Goal: Information Seeking & Learning: Find specific fact

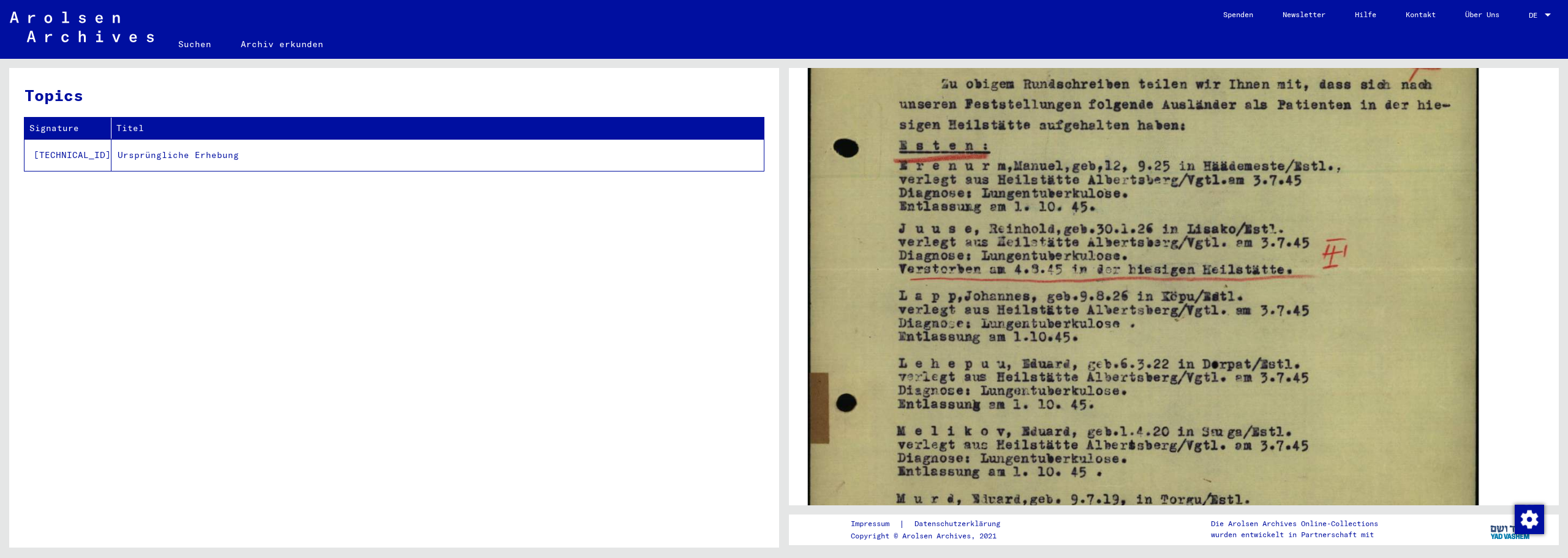
scroll to position [612, 0]
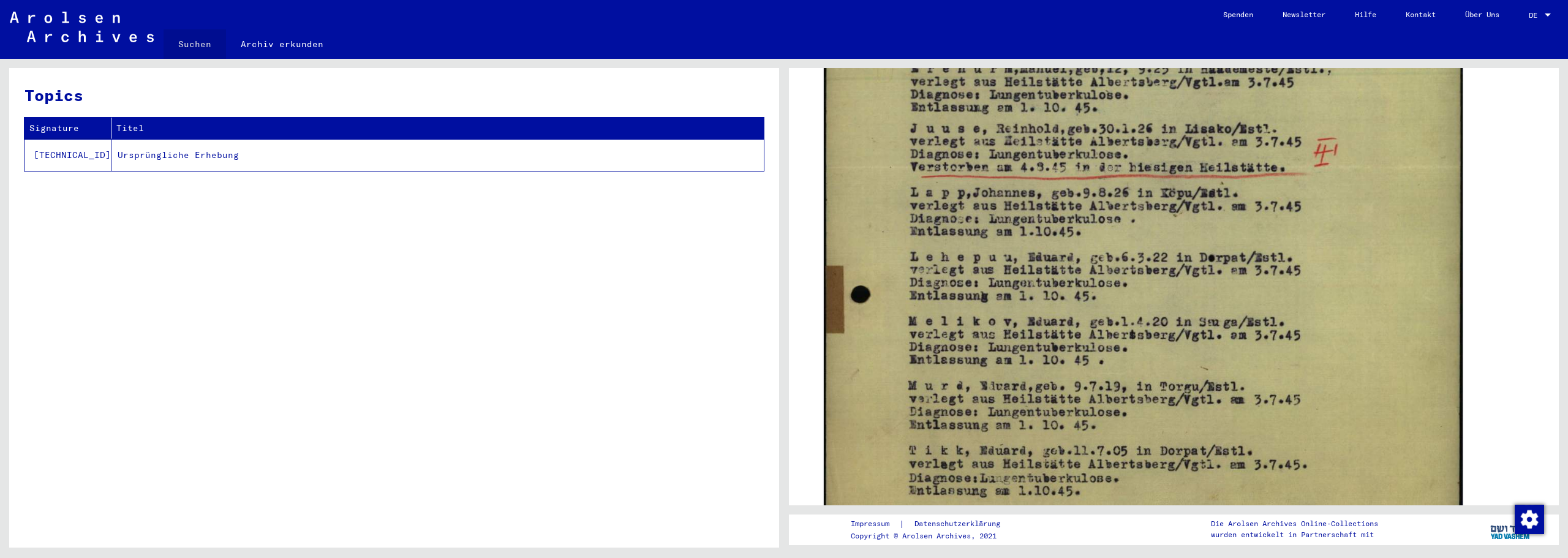
click at [195, 47] on link "Suchen" at bounding box center [194, 43] width 62 height 29
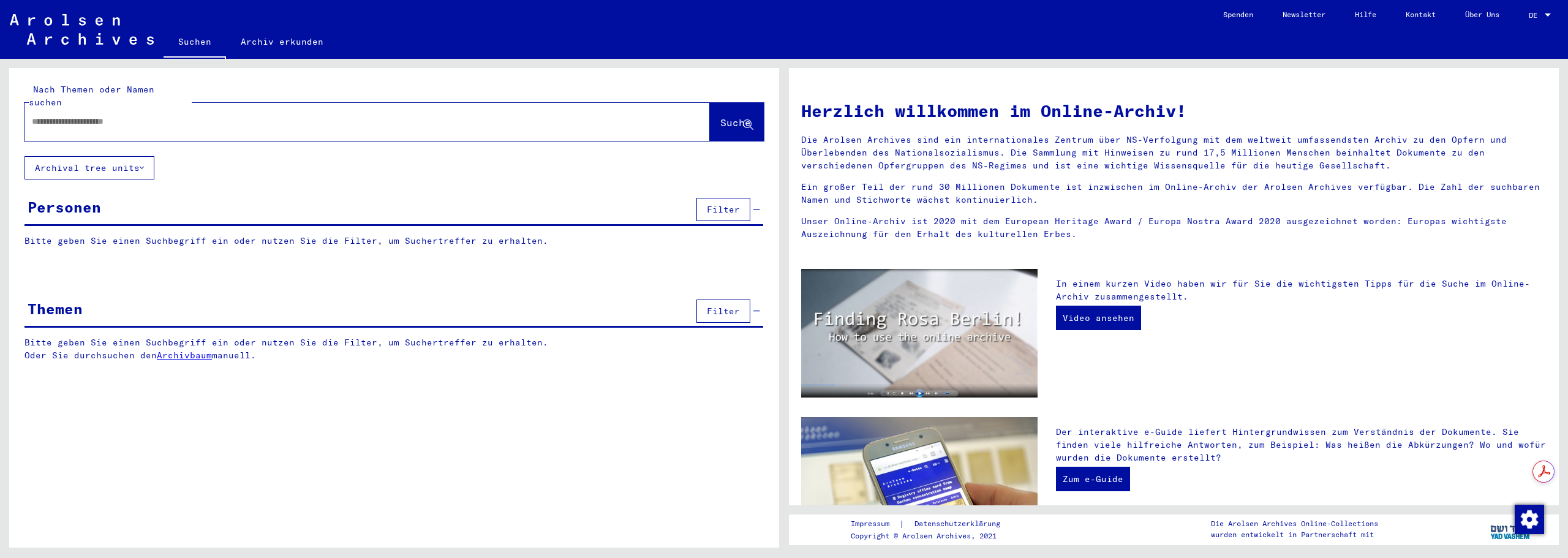
click at [195, 115] on input "text" at bounding box center [352, 121] width 642 height 12
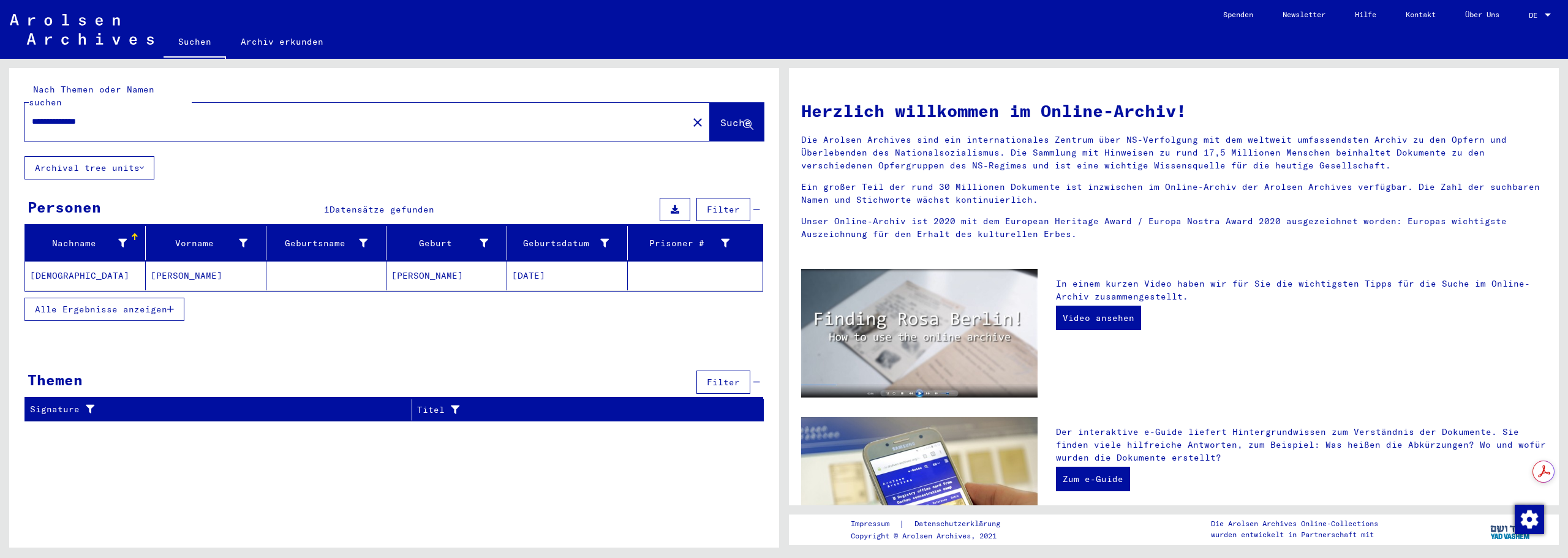
click at [96, 115] on input "**********" at bounding box center [352, 121] width 642 height 12
type input "**********"
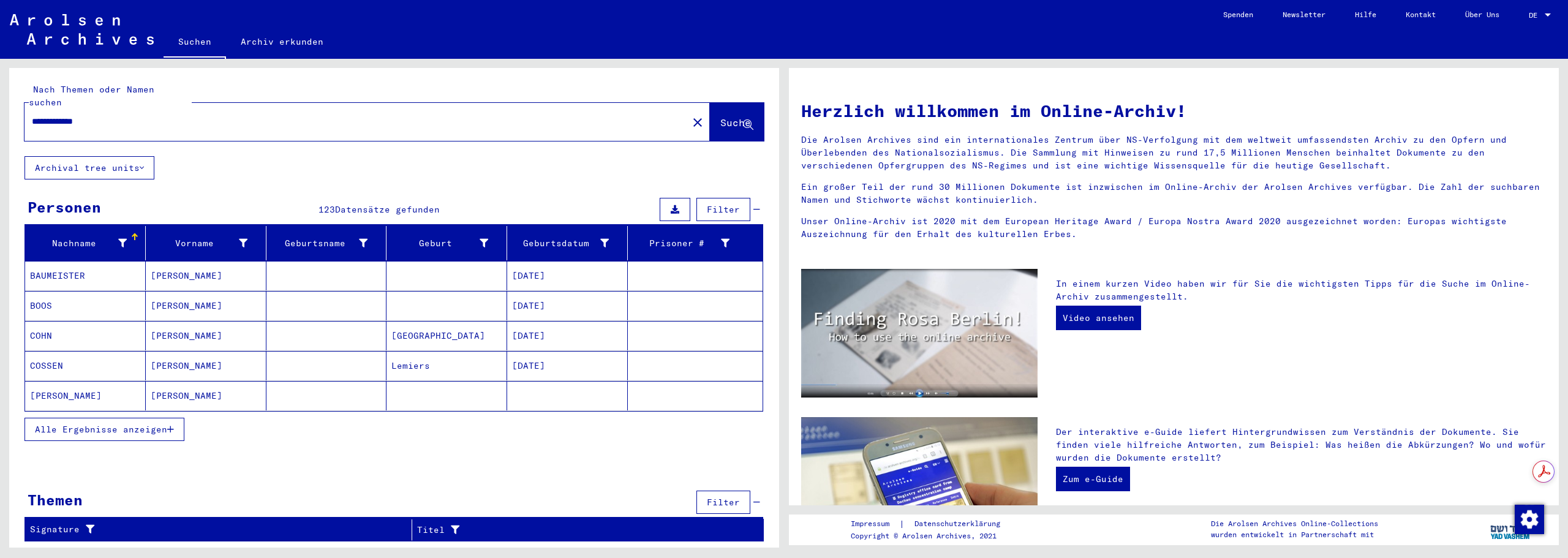
click at [110, 424] on span "Alle Ergebnisse anzeigen" at bounding box center [101, 429] width 132 height 11
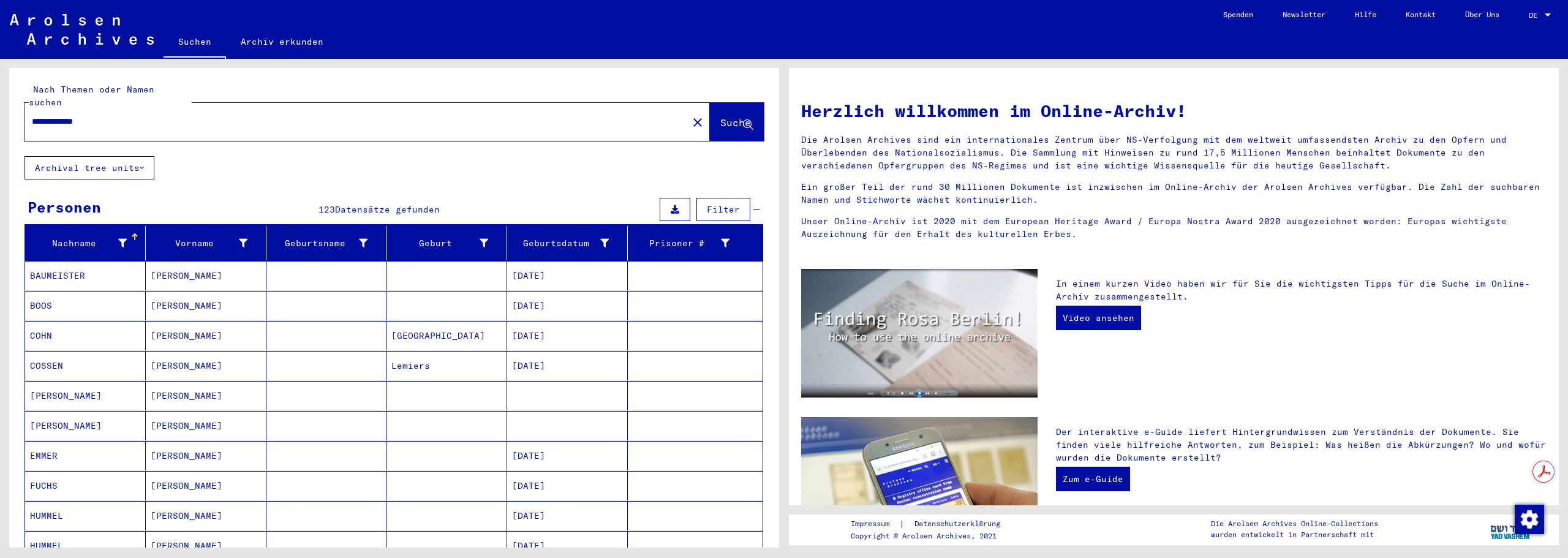
click at [131, 233] on div at bounding box center [134, 237] width 7 height 7
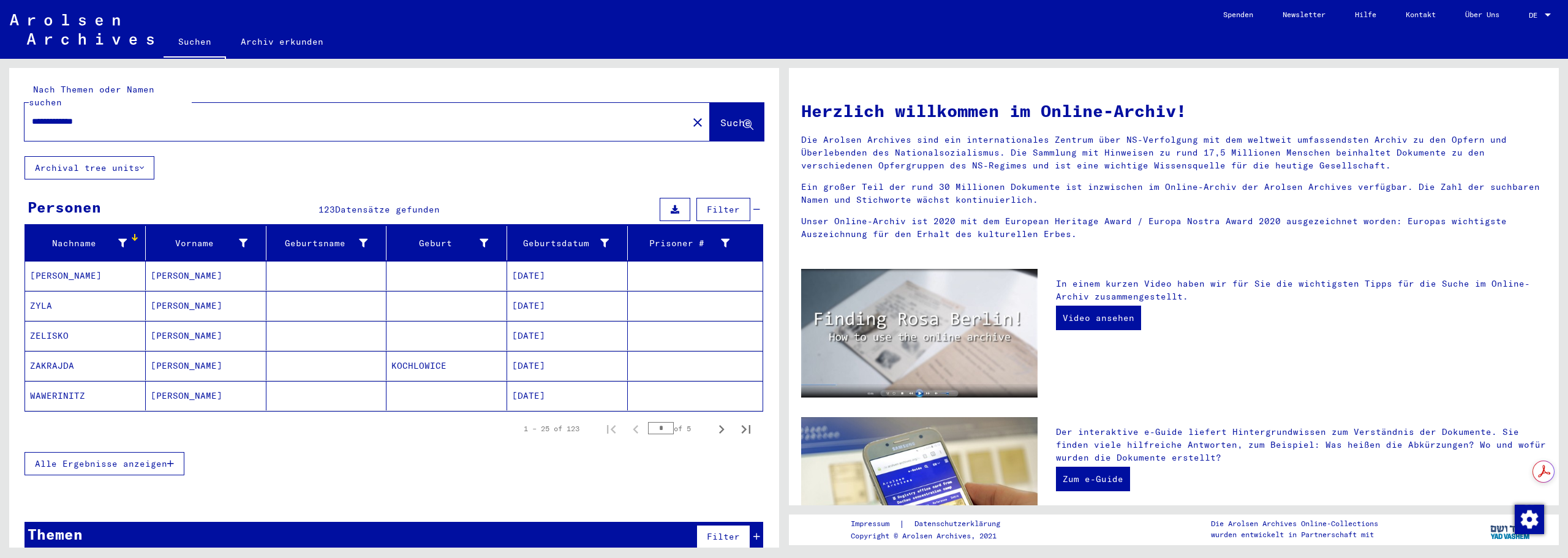
click at [136, 458] on span "Alle Ergebnisse anzeigen" at bounding box center [101, 463] width 132 height 11
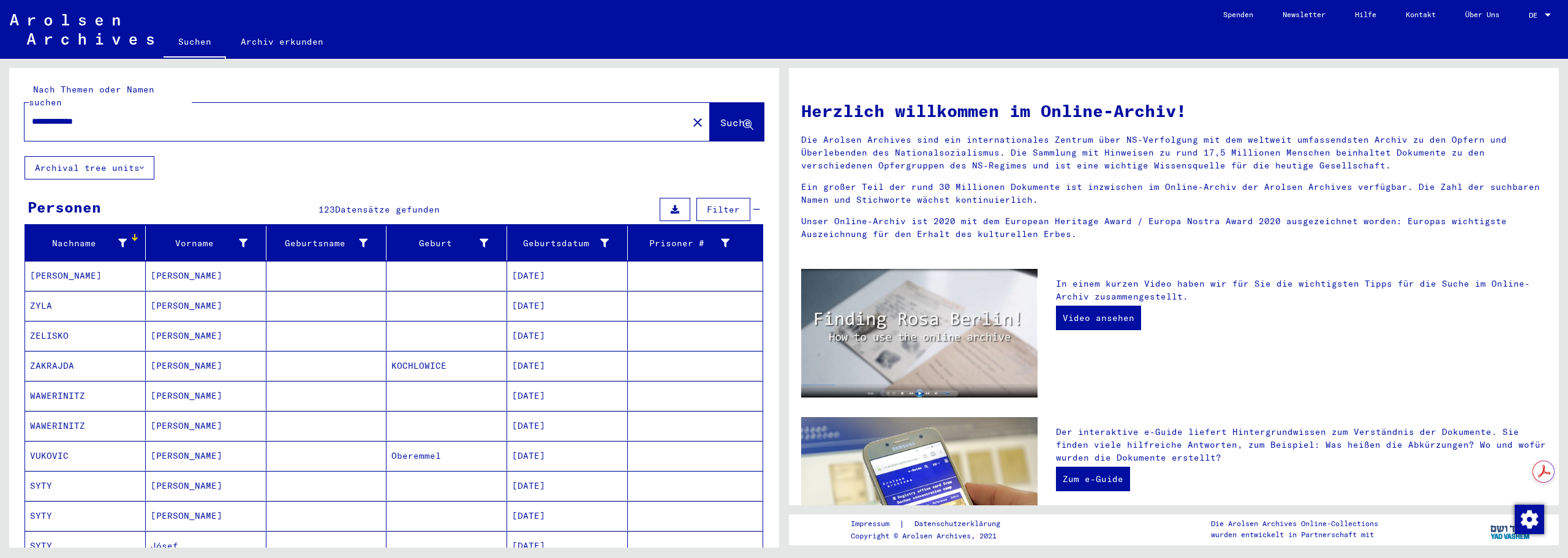
click at [137, 234] on div "Nachname" at bounding box center [87, 243] width 115 height 20
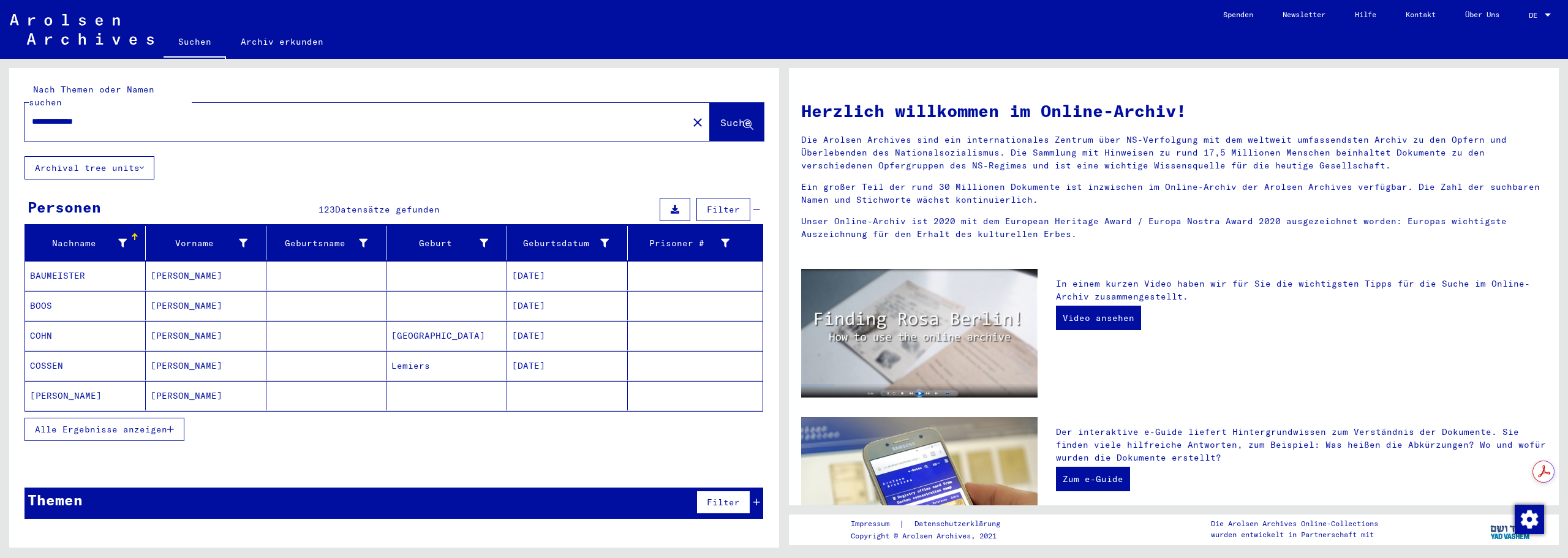
click at [135, 424] on span "Alle Ergebnisse anzeigen" at bounding box center [101, 429] width 132 height 11
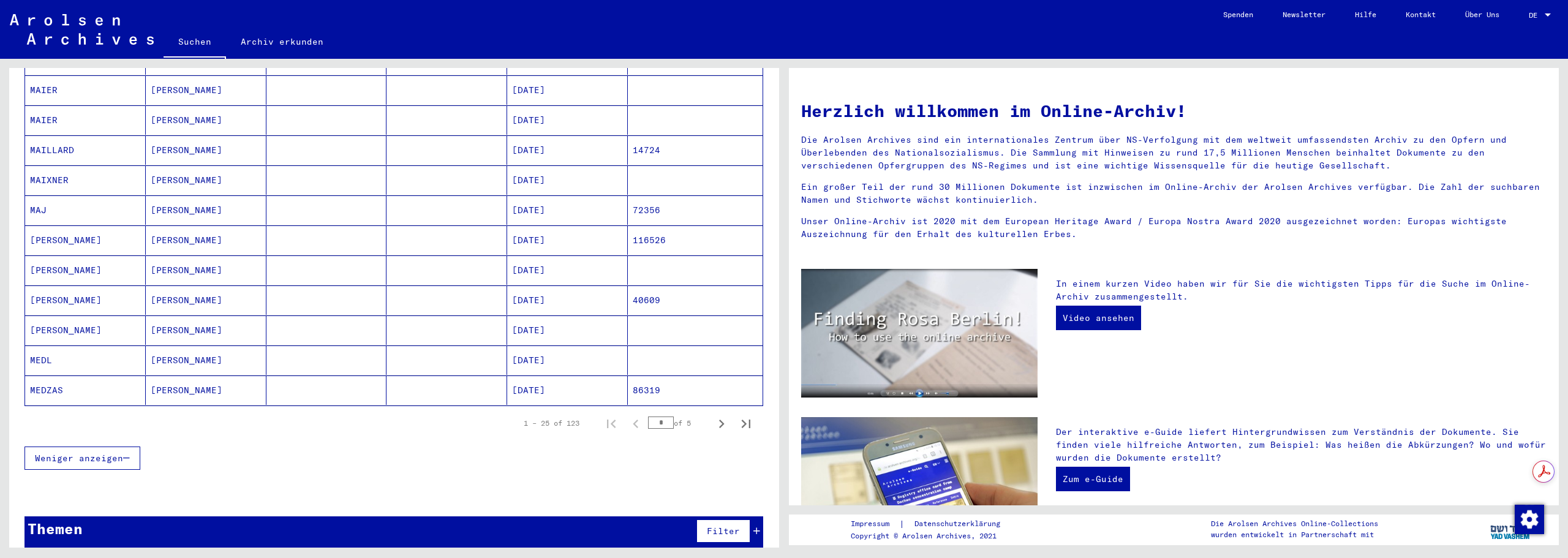
scroll to position [606, 0]
click at [713, 415] on icon "Next page" at bounding box center [722, 423] width 17 height 17
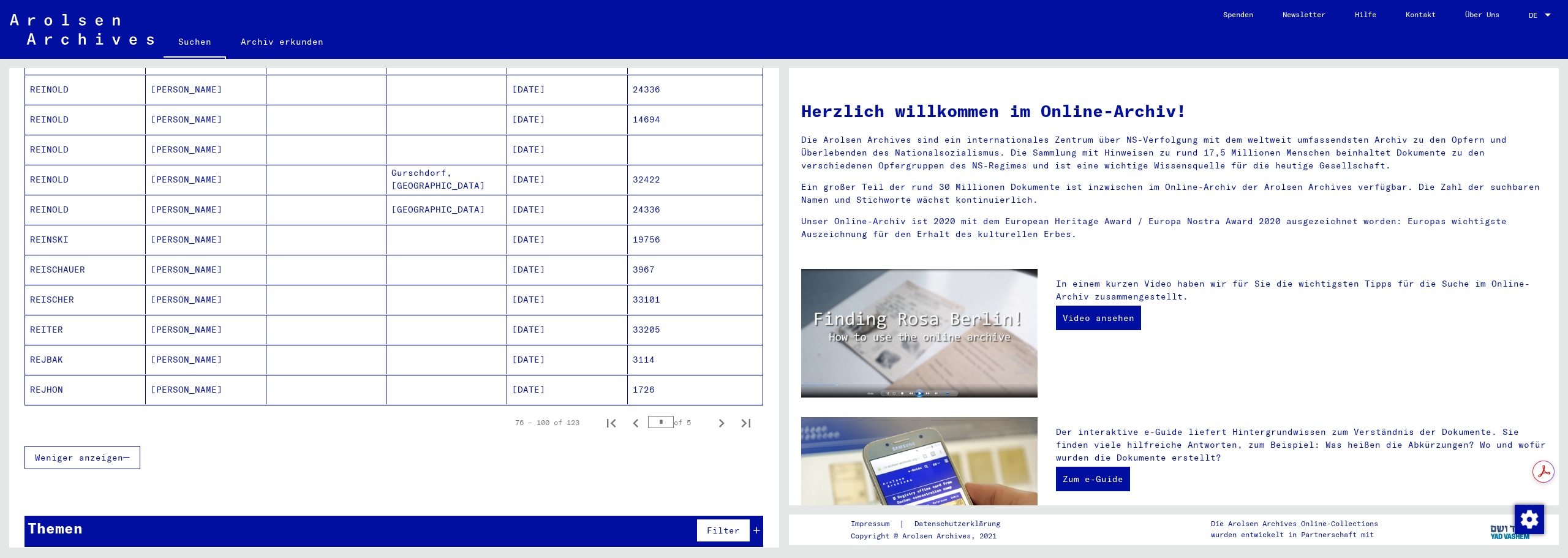
click at [713, 415] on icon "Next page" at bounding box center [722, 423] width 17 height 17
type input "*"
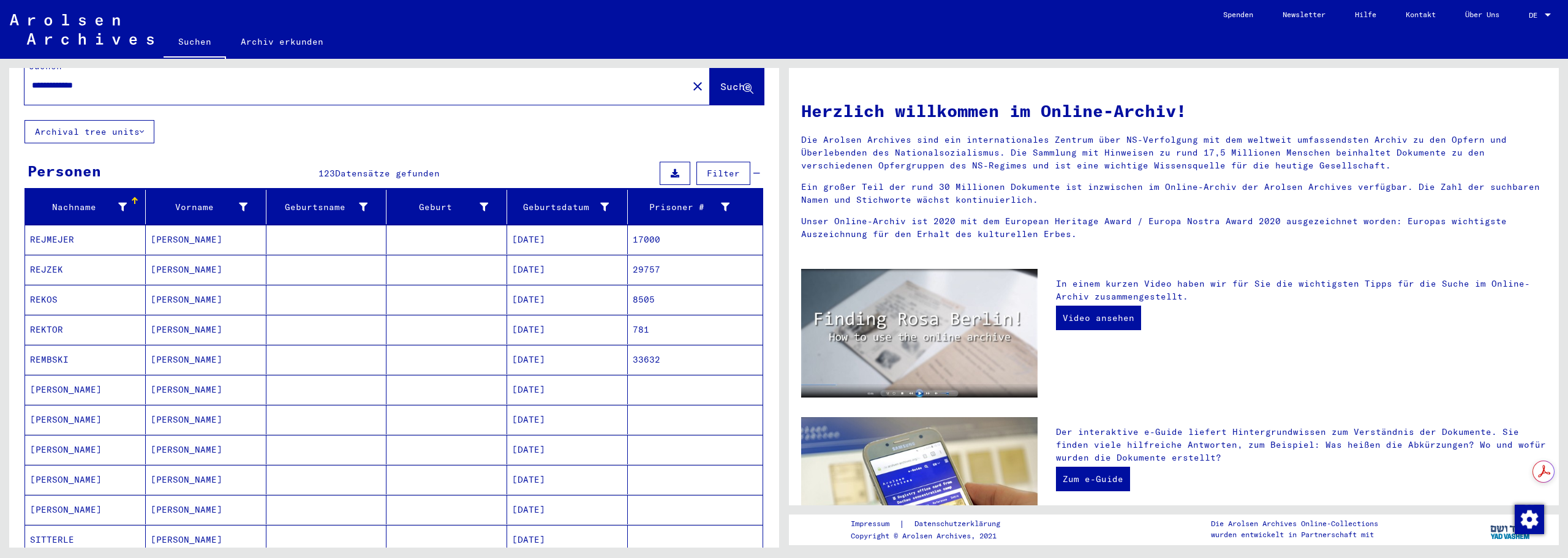
scroll to position [0, 0]
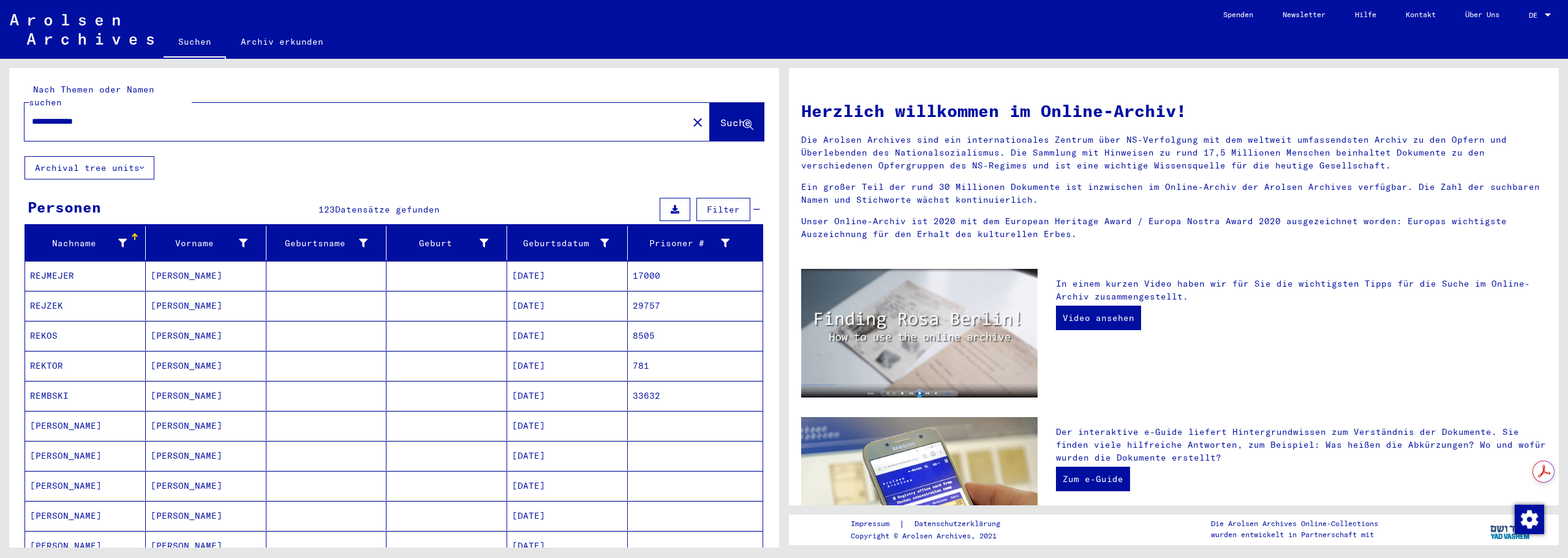
drag, startPoint x: 154, startPoint y: 77, endPoint x: -54, endPoint y: 75, distance: 208.0
click at [0, 75] on html "**********" at bounding box center [784, 279] width 1568 height 558
paste input "text"
type input "********"
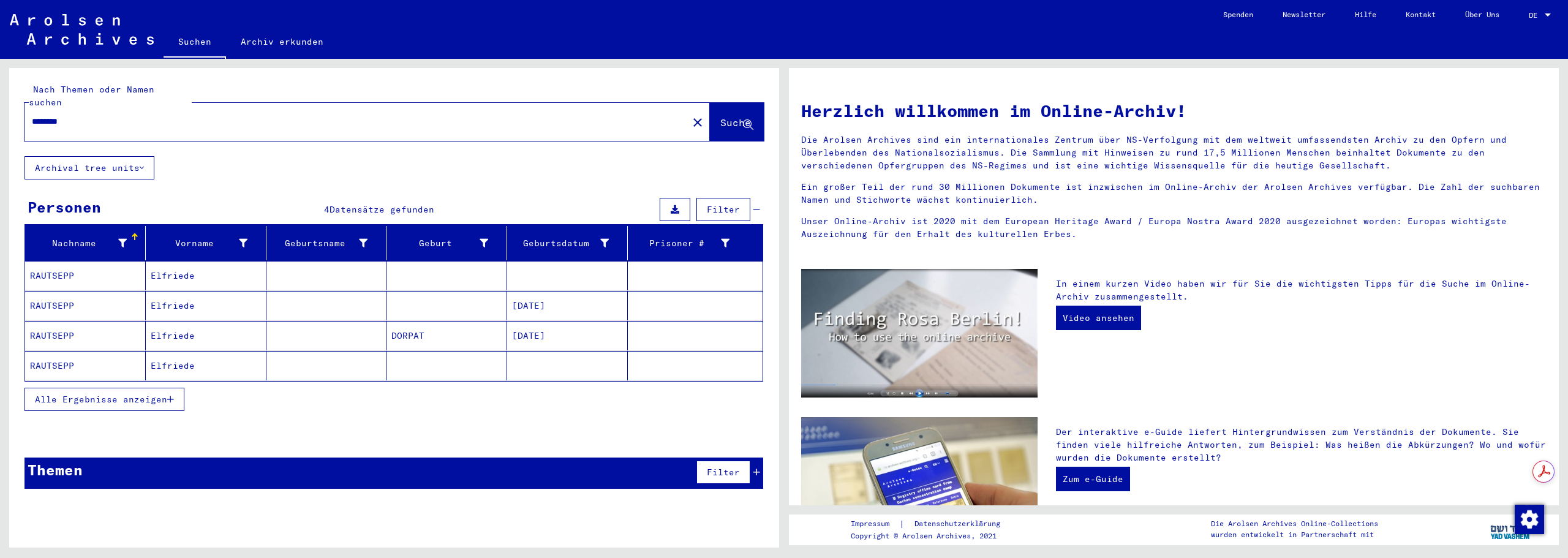
click at [183, 293] on mat-cell "Elfriede" at bounding box center [206, 305] width 121 height 29
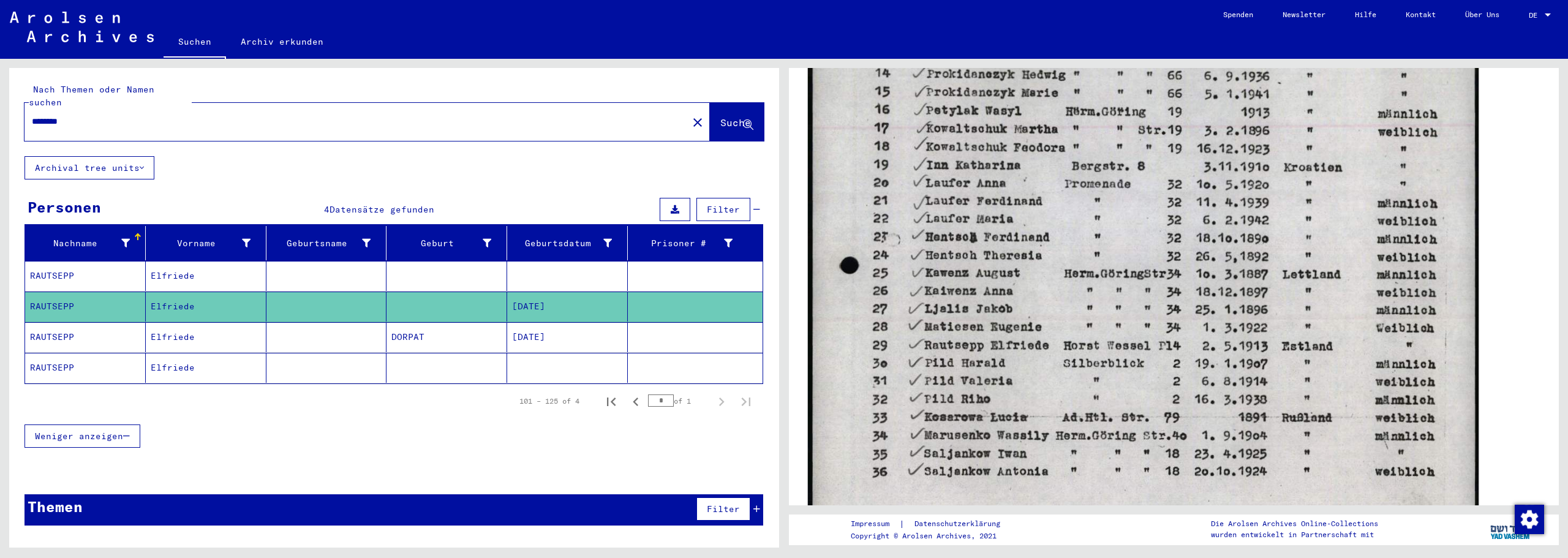
scroll to position [816, 0]
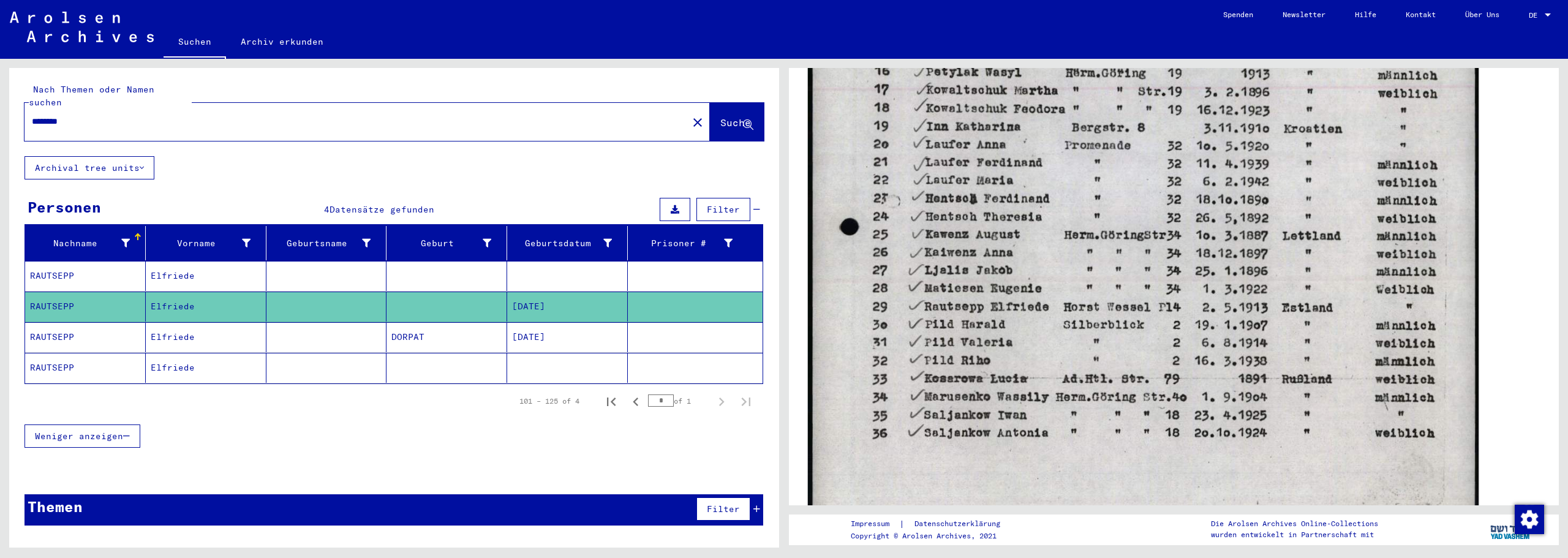
click at [980, 297] on img at bounding box center [1143, 98] width 671 height 944
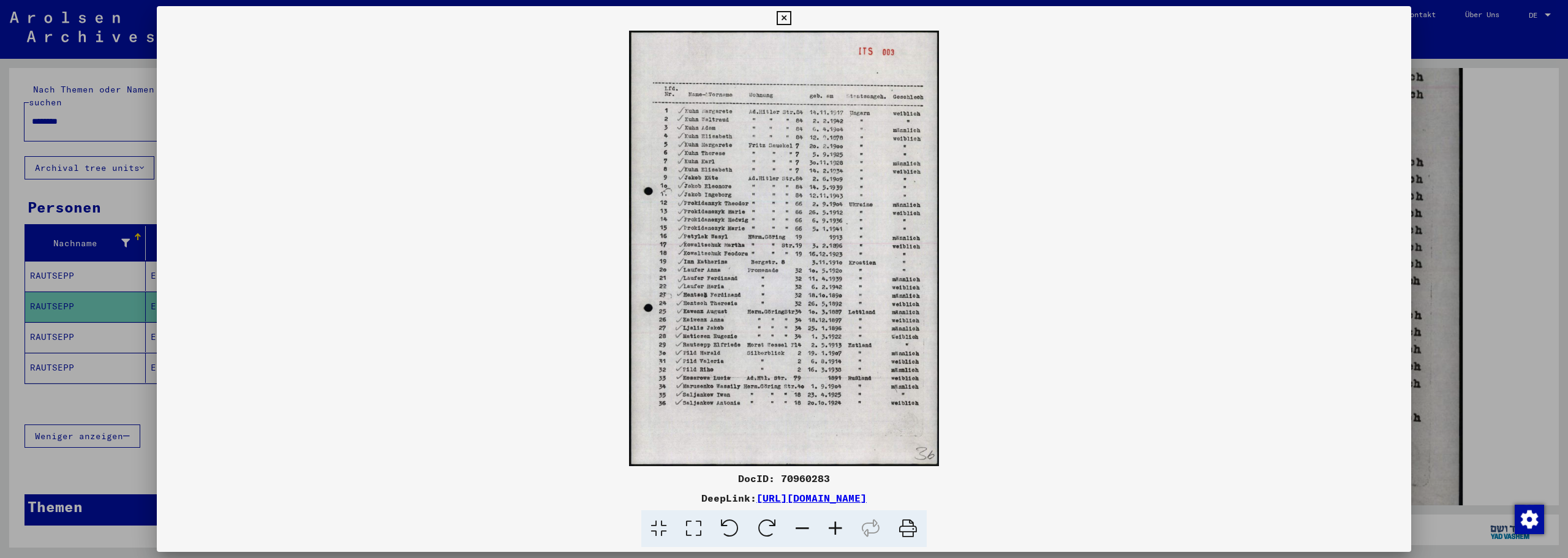
click at [836, 526] on icon at bounding box center [836, 529] width 33 height 37
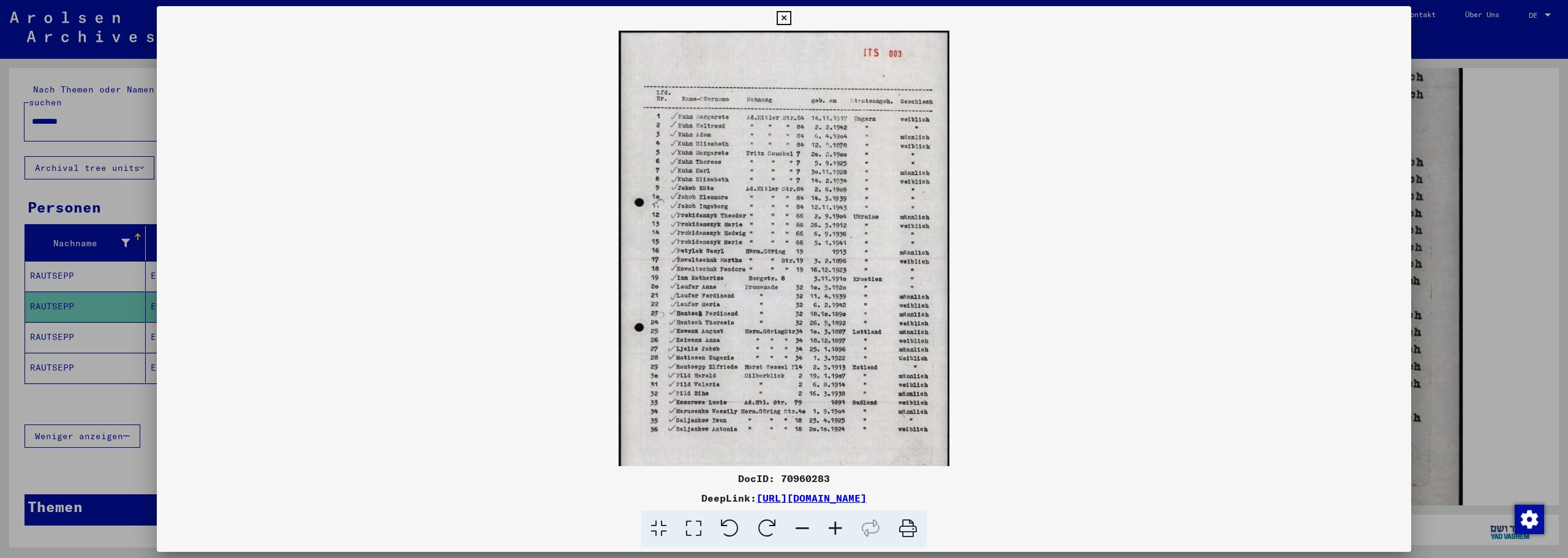
click at [836, 526] on icon at bounding box center [836, 529] width 33 height 37
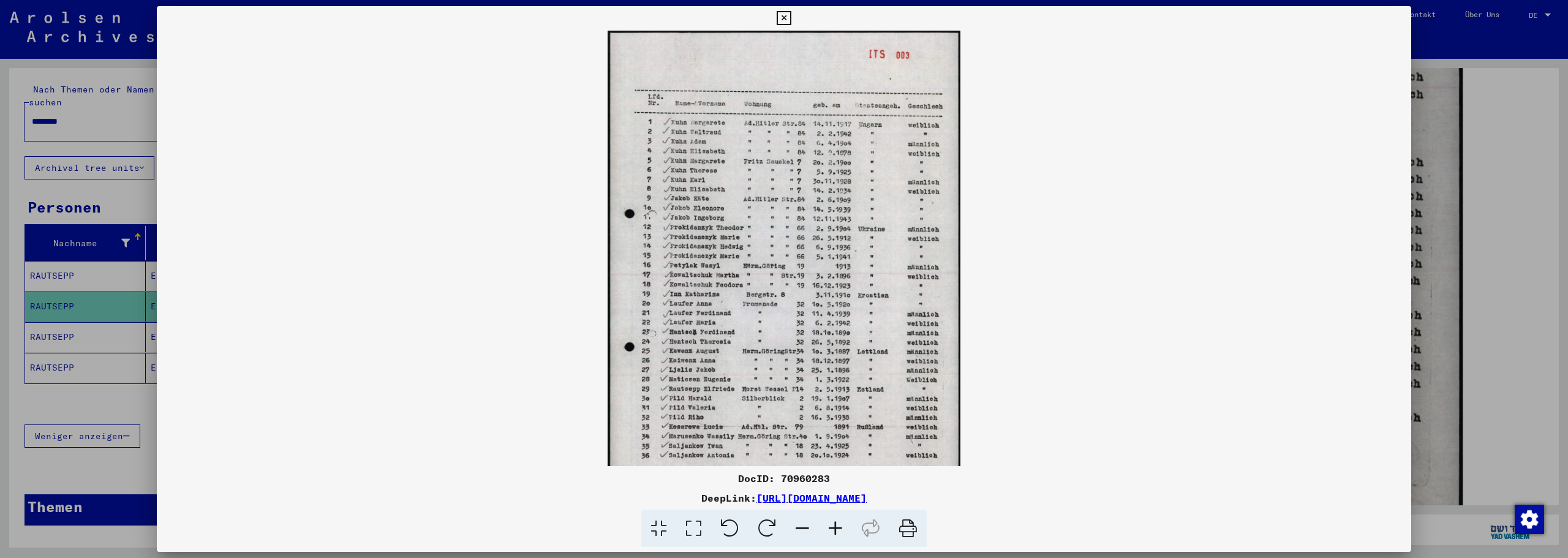
click at [836, 526] on icon at bounding box center [836, 529] width 33 height 37
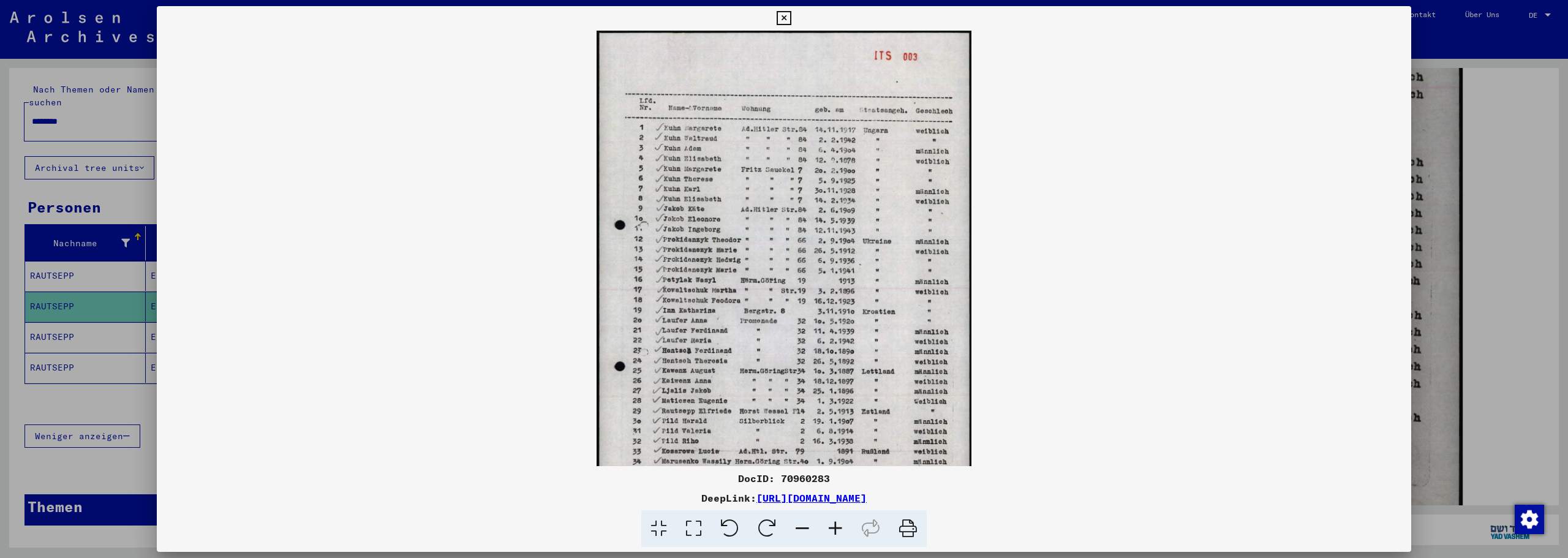
click at [789, 17] on icon at bounding box center [783, 18] width 14 height 15
